Goal: Check status: Check status

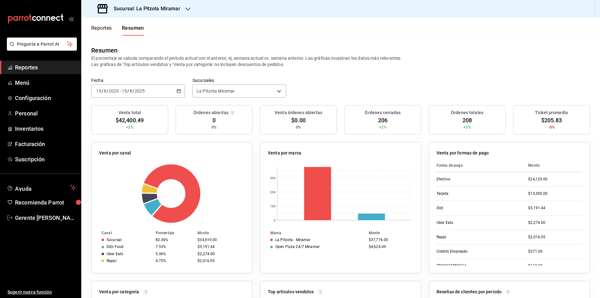
click at [124, 34] on button "Resumen" at bounding box center [133, 30] width 22 height 11
click at [179, 94] on div "[DATE] [DATE] - [DATE] [DATE]" at bounding box center [138, 90] width 94 height 13
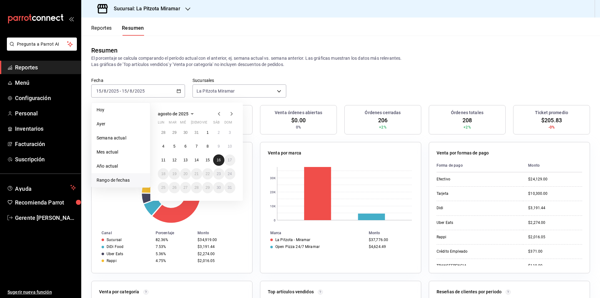
click at [217, 164] on button "16" at bounding box center [218, 159] width 11 height 11
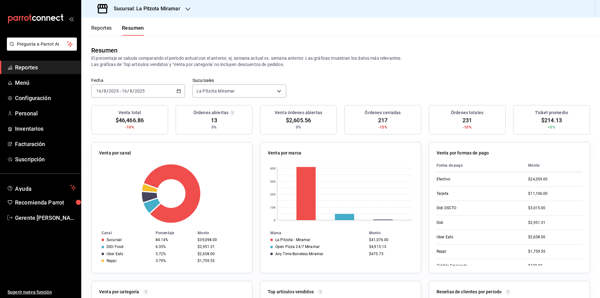
drag, startPoint x: 370, startPoint y: 66, endPoint x: 328, endPoint y: 70, distance: 42.1
click at [368, 66] on p "El porcentaje se calcula comparando el período actual con el anterior, ej. sema…" at bounding box center [340, 61] width 499 height 13
click at [177, 90] on \(Stroke\) "button" at bounding box center [179, 90] width 4 height 3
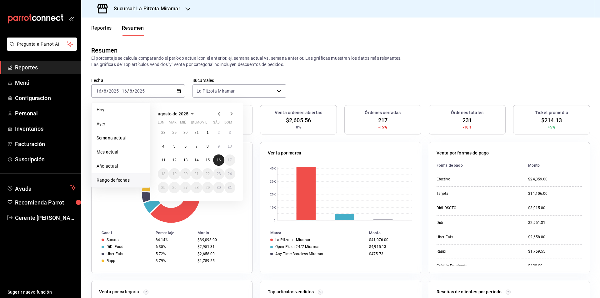
click at [216, 161] on button "16" at bounding box center [218, 159] width 11 height 11
click at [217, 160] on abbr "16" at bounding box center [219, 160] width 4 height 4
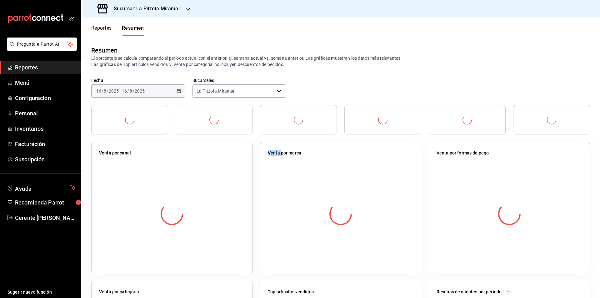
click at [217, 160] on div at bounding box center [172, 214] width 146 height 110
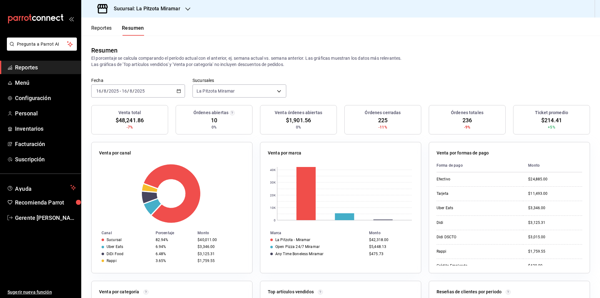
click at [349, 81] on div "Fecha [DATE] [DATE] - [DATE] [DATE] Sucursales [GEOGRAPHIC_DATA] Miramar [objec…" at bounding box center [340, 92] width 519 height 28
click at [179, 88] on div "[DATE] [DATE] - [DATE] [DATE]" at bounding box center [138, 90] width 94 height 13
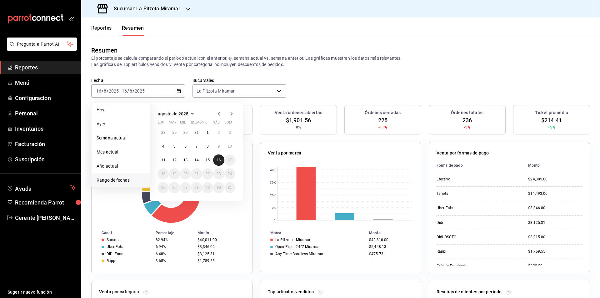
click at [219, 165] on button "16" at bounding box center [218, 159] width 11 height 11
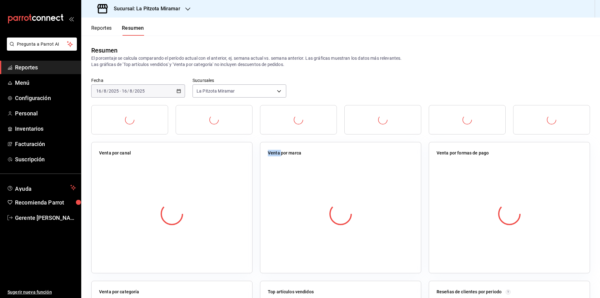
click at [219, 165] on div at bounding box center [172, 214] width 146 height 110
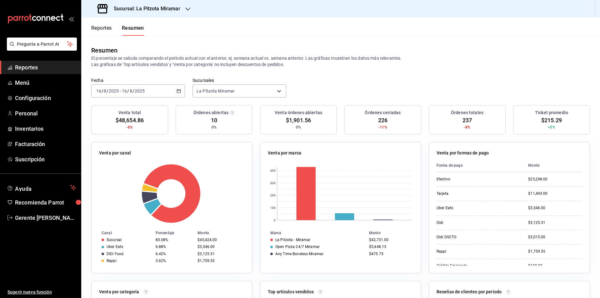
click at [173, 89] on div "[DATE] [DATE] - [DATE] [DATE]" at bounding box center [138, 90] width 94 height 13
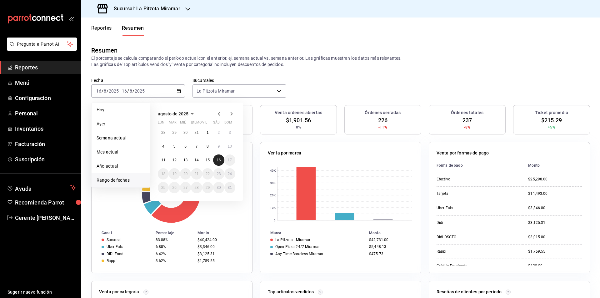
click at [220, 159] on abbr "16" at bounding box center [219, 160] width 4 height 4
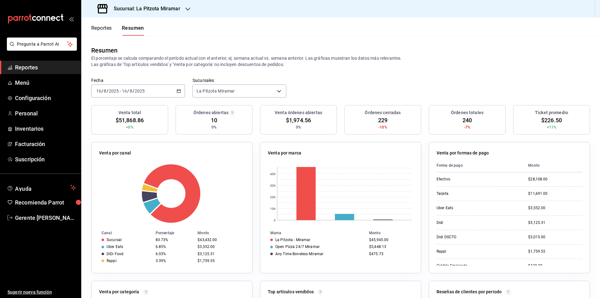
drag, startPoint x: 394, startPoint y: 62, endPoint x: 393, endPoint y: 57, distance: 5.4
click at [393, 58] on p "El porcentaje se calcula comparando el período actual con el anterior, ej. sema…" at bounding box center [340, 61] width 499 height 13
click at [388, 73] on div "Resumen El porcentaje se calcula comparando el período actual con el anterior, …" at bounding box center [340, 57] width 519 height 42
click at [386, 74] on div "Resumen El porcentaje se calcula comparando el período actual con el anterior, …" at bounding box center [340, 57] width 519 height 42
click at [179, 91] on icon "button" at bounding box center [179, 91] width 4 height 4
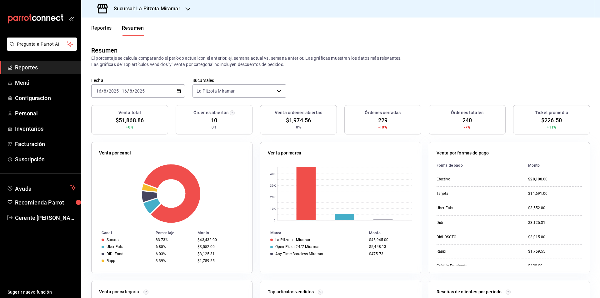
click at [481, 40] on div "Resumen El porcentaje se calcula comparando el período actual con el anterior, …" at bounding box center [340, 57] width 519 height 42
click at [176, 88] on div "[DATE] [DATE] - [DATE] [DATE]" at bounding box center [138, 90] width 94 height 13
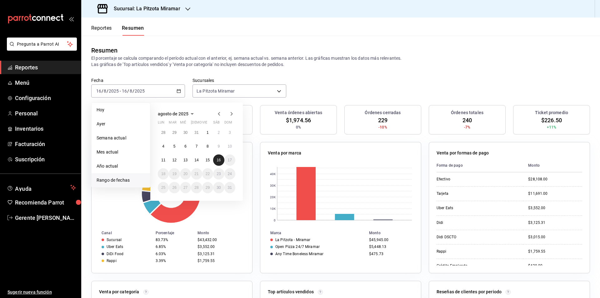
click at [217, 161] on abbr "16" at bounding box center [219, 160] width 4 height 4
click at [216, 161] on button "16" at bounding box center [218, 159] width 11 height 11
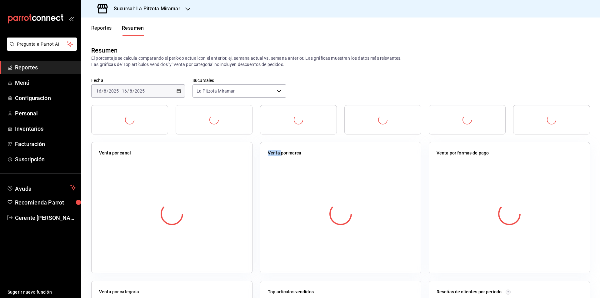
click at [216, 161] on div at bounding box center [172, 214] width 146 height 110
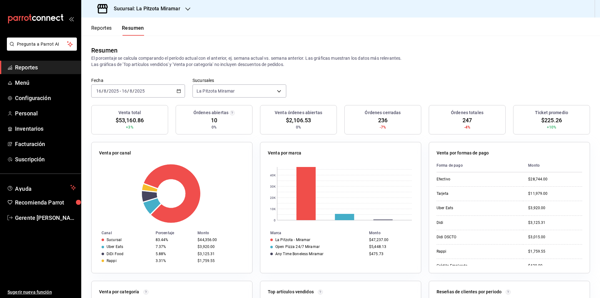
click at [184, 92] on div "[DATE] [DATE] - [DATE] [DATE]" at bounding box center [138, 90] width 94 height 13
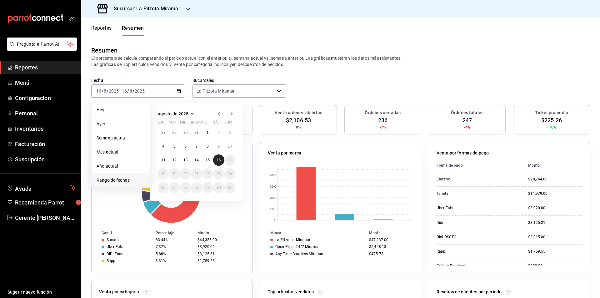
click at [218, 156] on button "16" at bounding box center [218, 159] width 11 height 11
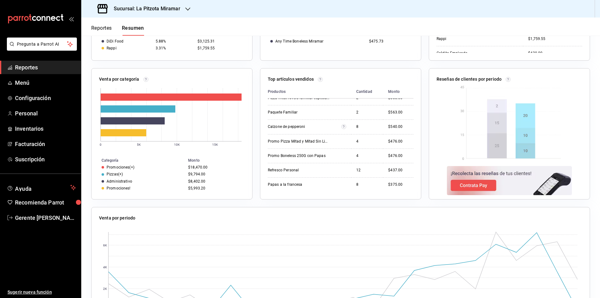
scroll to position [263, 0]
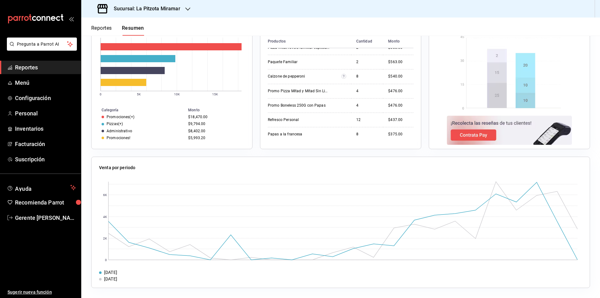
click at [110, 28] on button "Reportes" at bounding box center [101, 30] width 21 height 11
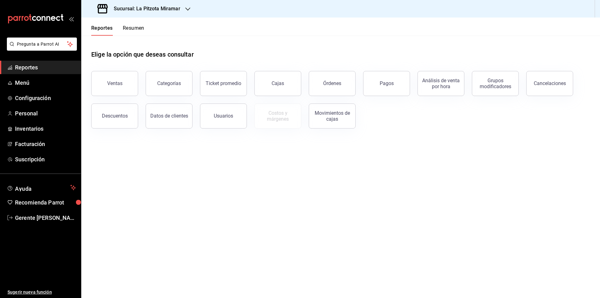
click at [140, 35] on button "Resumen" at bounding box center [134, 30] width 22 height 11
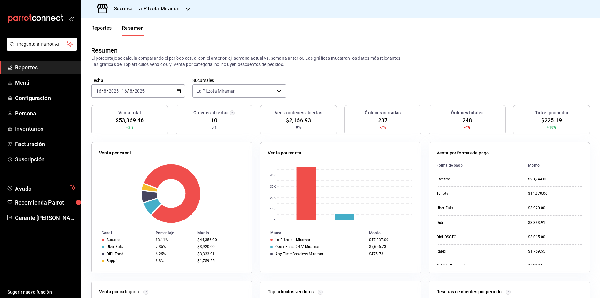
click at [177, 95] on div "[DATE] [DATE] - [DATE] [DATE]" at bounding box center [138, 90] width 94 height 13
click at [127, 186] on li "Rango de fechas" at bounding box center [121, 180] width 58 height 14
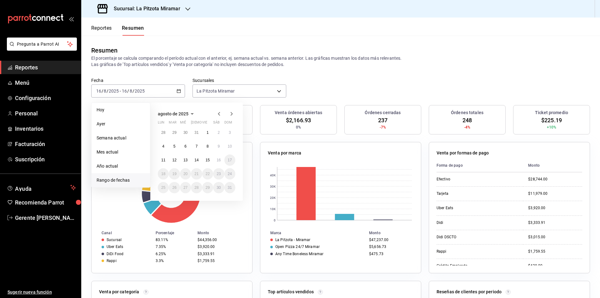
click at [124, 179] on span "Rango de fechas" at bounding box center [121, 180] width 48 height 7
click at [223, 159] on button "16" at bounding box center [218, 159] width 11 height 11
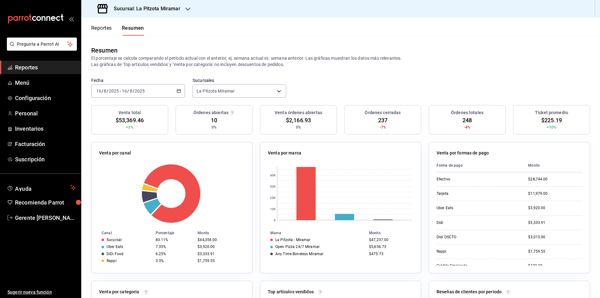
drag, startPoint x: 326, startPoint y: 79, endPoint x: 416, endPoint y: 143, distance: 109.7
click at [326, 79] on div "Fecha [DATE] [DATE] - [DATE] [DATE] Sucursales [GEOGRAPHIC_DATA] Miramar [objec…" at bounding box center [340, 92] width 519 height 28
drag, startPoint x: 568, startPoint y: 212, endPoint x: 404, endPoint y: 70, distance: 217.0
click at [563, 209] on td "$3,920.00" at bounding box center [552, 208] width 59 height 14
click at [181, 93] on div "[DATE] [DATE] - [DATE] [DATE]" at bounding box center [138, 90] width 94 height 13
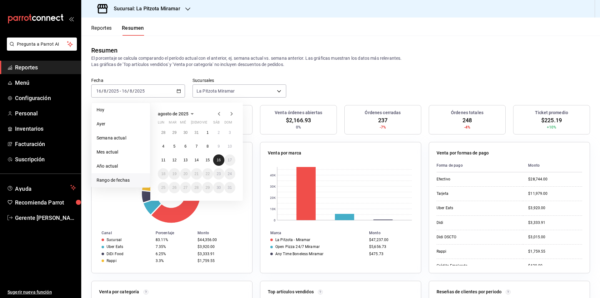
click at [218, 162] on abbr "16" at bounding box center [219, 160] width 4 height 4
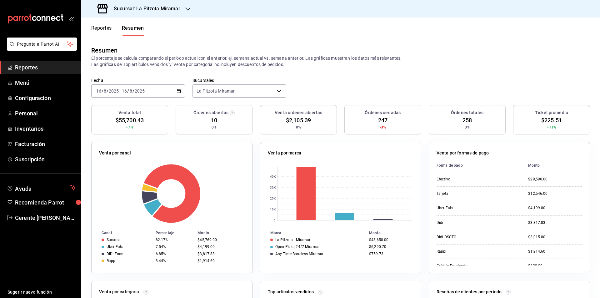
click at [179, 95] on div "[DATE] [DATE] - [DATE] [DATE]" at bounding box center [138, 90] width 94 height 13
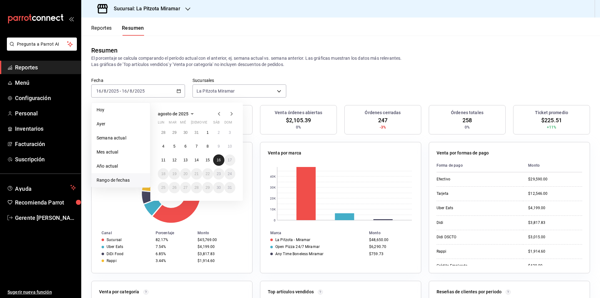
click at [220, 162] on abbr "16" at bounding box center [219, 160] width 4 height 4
drag, startPoint x: 220, startPoint y: 162, endPoint x: 212, endPoint y: 160, distance: 8.0
click at [220, 162] on abbr "16" at bounding box center [219, 160] width 4 height 4
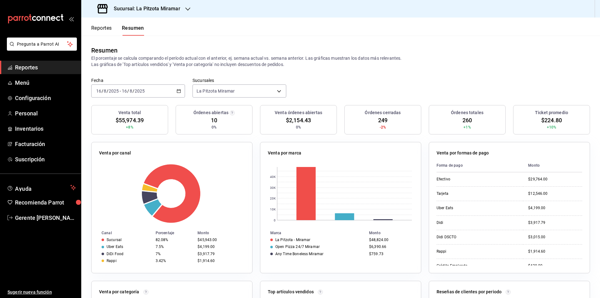
click at [171, 94] on div "[DATE] [DATE] - [DATE] [DATE]" at bounding box center [138, 90] width 94 height 13
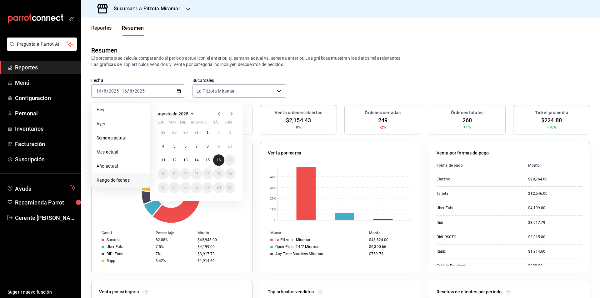
click at [217, 158] on abbr "16" at bounding box center [219, 160] width 4 height 4
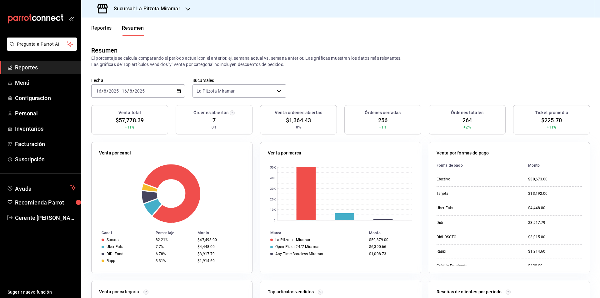
click at [175, 89] on div "[DATE] [DATE] - [DATE] [DATE]" at bounding box center [138, 90] width 94 height 13
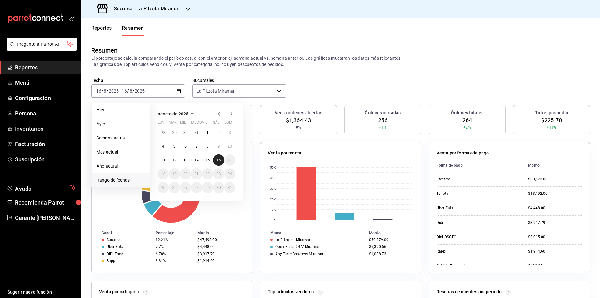
click at [222, 164] on button "16" at bounding box center [218, 159] width 11 height 11
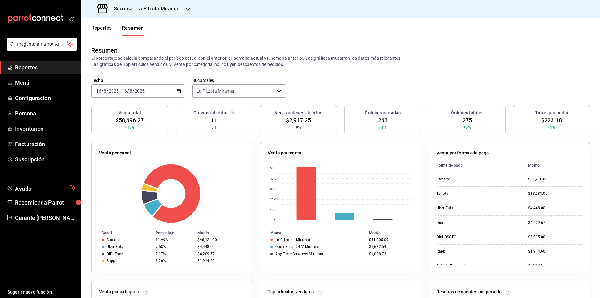
click at [173, 90] on div "[DATE] [DATE] - [DATE] [DATE]" at bounding box center [138, 90] width 94 height 13
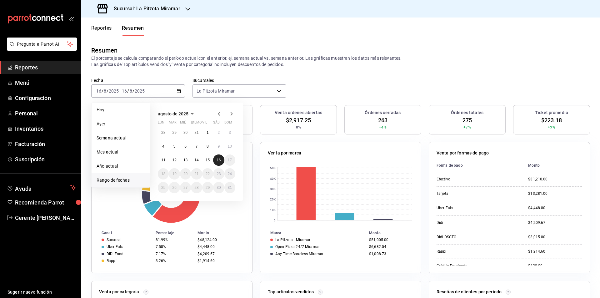
click at [217, 155] on button "16" at bounding box center [218, 159] width 11 height 11
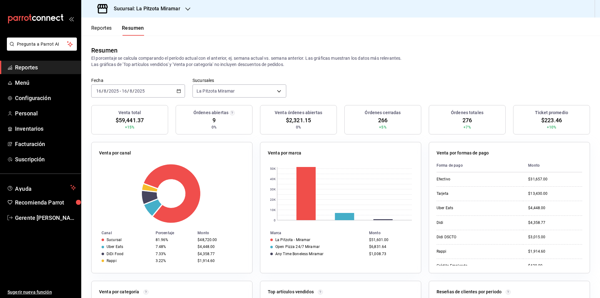
click at [179, 88] on div "[DATE] [DATE] - [DATE] [DATE]" at bounding box center [138, 90] width 94 height 13
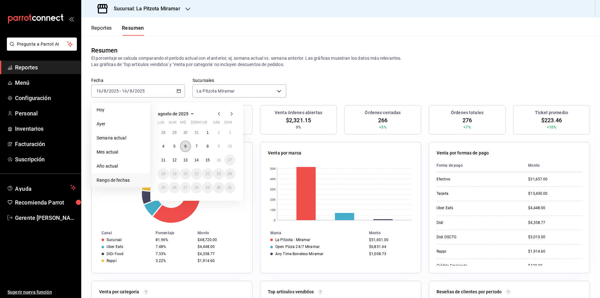
click at [190, 147] on button "6" at bounding box center [185, 146] width 11 height 11
click at [337, 58] on p "El porcentaje se calcula comparando el período actual con el anterior, ej. sema…" at bounding box center [340, 61] width 499 height 13
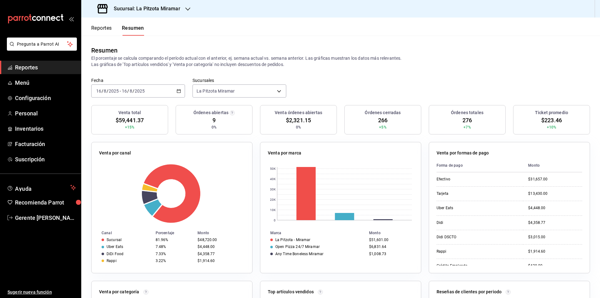
click at [180, 89] on icon "button" at bounding box center [179, 91] width 4 height 4
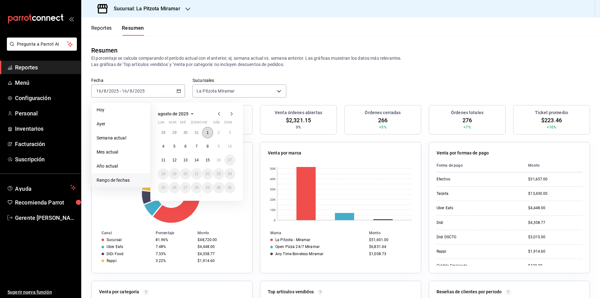
click at [208, 133] on abbr "1" at bounding box center [208, 132] width 2 height 4
click at [207, 162] on abbr "15" at bounding box center [208, 160] width 4 height 4
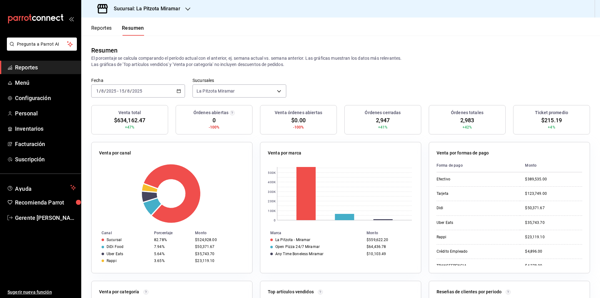
click at [182, 90] on div "[DATE] [DATE] - [DATE] [DATE]" at bounding box center [138, 90] width 94 height 13
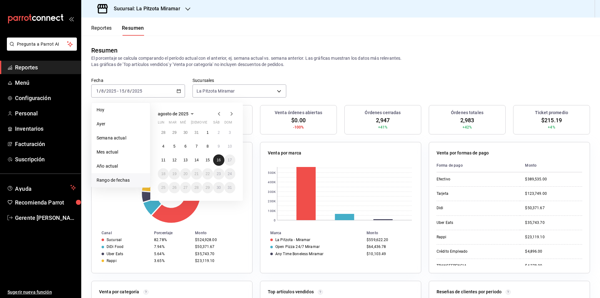
click at [214, 162] on button "16" at bounding box center [218, 159] width 11 height 11
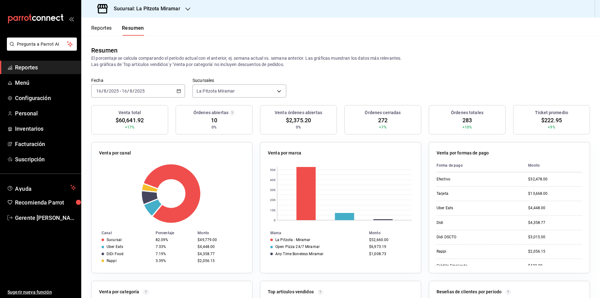
click at [174, 86] on div "[DATE] [DATE] - [DATE] [DATE]" at bounding box center [138, 90] width 94 height 13
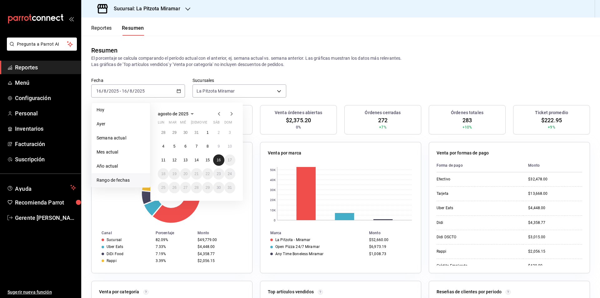
click at [219, 163] on button "16" at bounding box center [218, 159] width 11 height 11
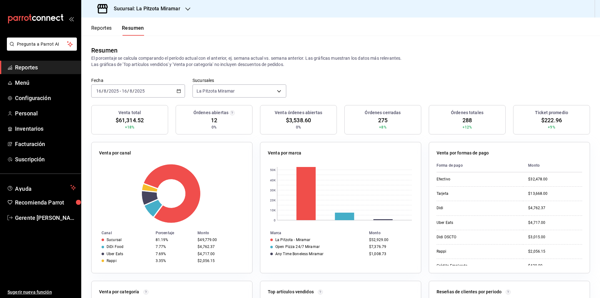
click at [175, 88] on div "[DATE] [DATE] - [DATE] [DATE]" at bounding box center [138, 90] width 94 height 13
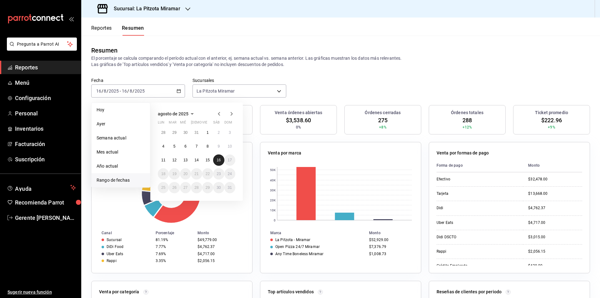
click at [222, 160] on button "16" at bounding box center [218, 159] width 11 height 11
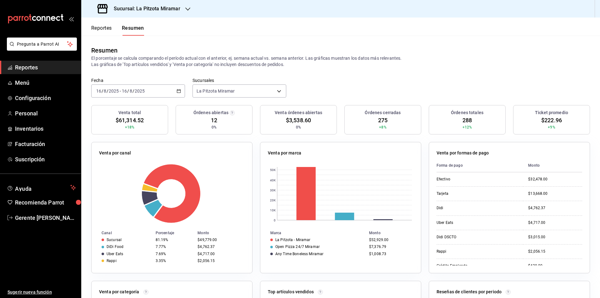
click at [174, 92] on div "[DATE] [DATE] - [DATE] [DATE]" at bounding box center [138, 90] width 94 height 13
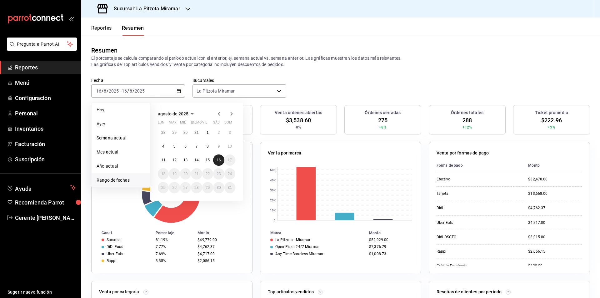
click at [218, 163] on button "16" at bounding box center [218, 159] width 11 height 11
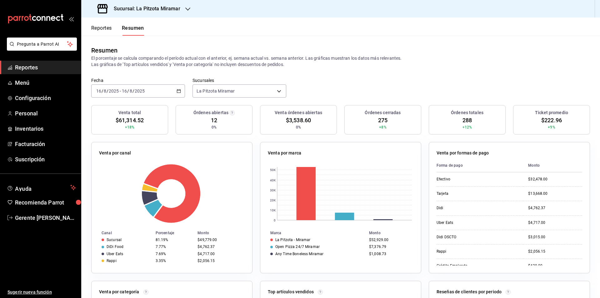
click at [184, 91] on div "Fecha [DATE] [DATE] - [DATE] [DATE] Sucursales [GEOGRAPHIC_DATA] Miramar [objec…" at bounding box center [340, 92] width 519 height 28
click at [179, 91] on \(Stroke\) "button" at bounding box center [179, 90] width 4 height 3
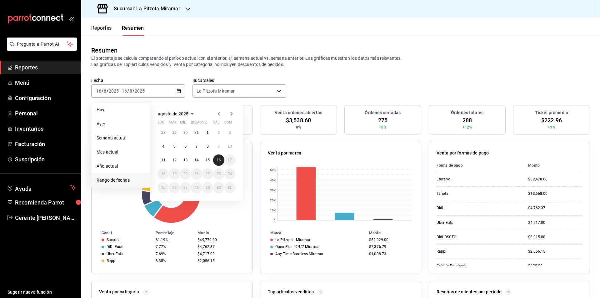
click at [219, 159] on abbr "16" at bounding box center [219, 160] width 4 height 4
